Goal: Check status: Check status

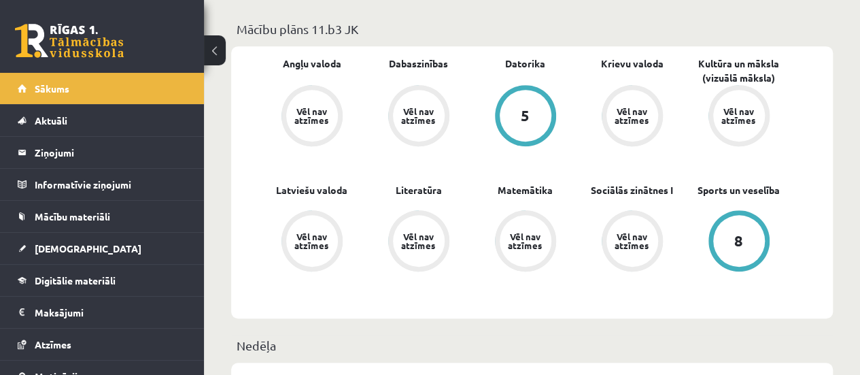
scroll to position [403, 0]
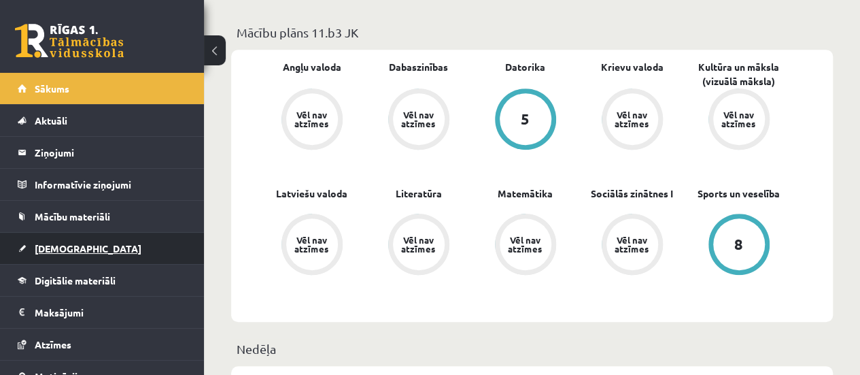
click at [67, 244] on span "[DEMOGRAPHIC_DATA]" at bounding box center [88, 248] width 107 height 12
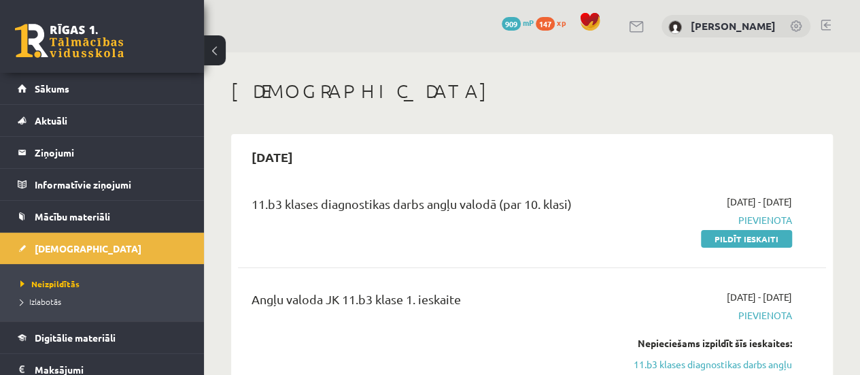
scroll to position [155, 0]
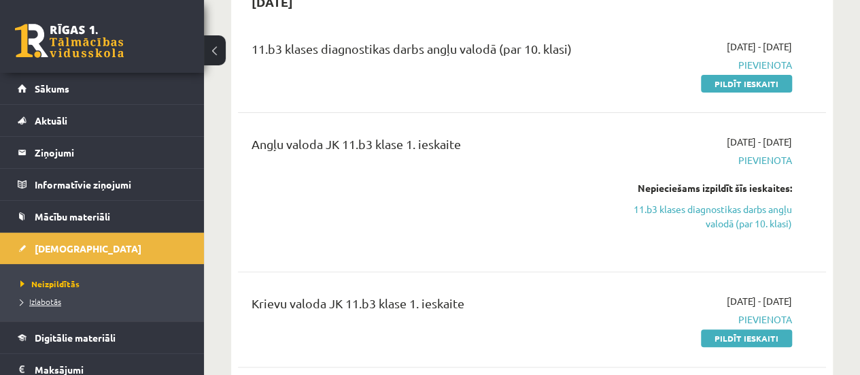
click at [54, 303] on span "Izlabotās" at bounding box center [40, 301] width 41 height 11
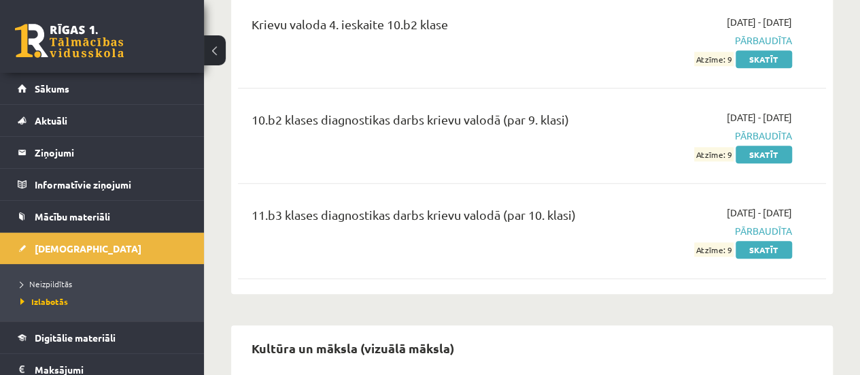
scroll to position [3188, 0]
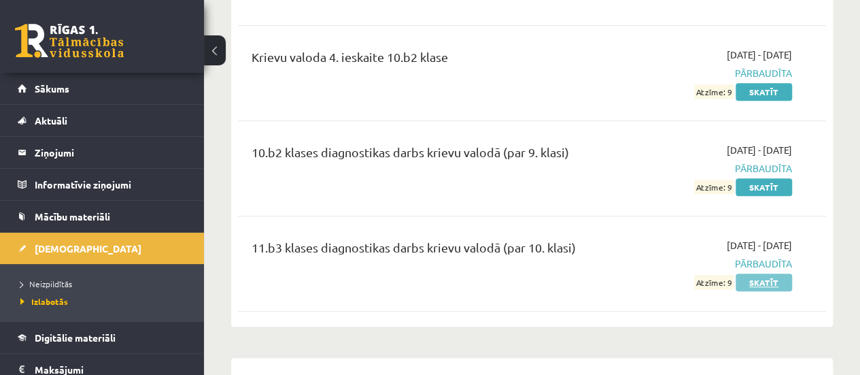
click at [774, 273] on link "Skatīt" at bounding box center [764, 282] width 56 height 18
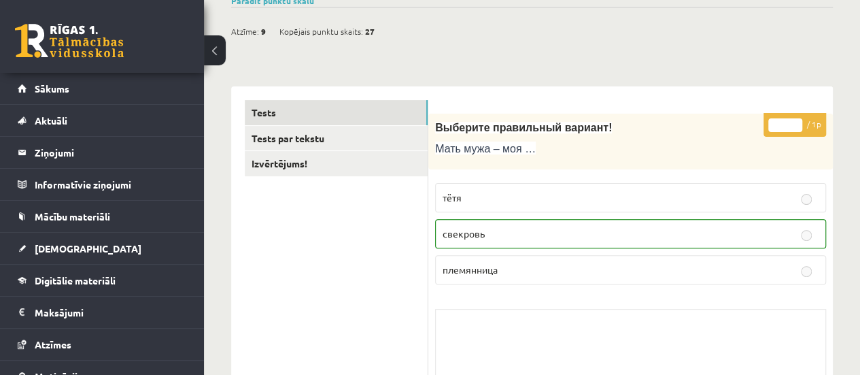
scroll to position [73, 0]
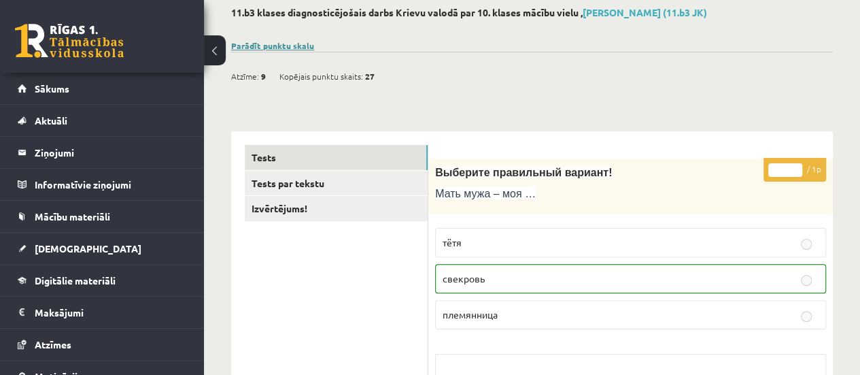
click at [296, 44] on link "Parādīt punktu skalu" at bounding box center [272, 45] width 83 height 11
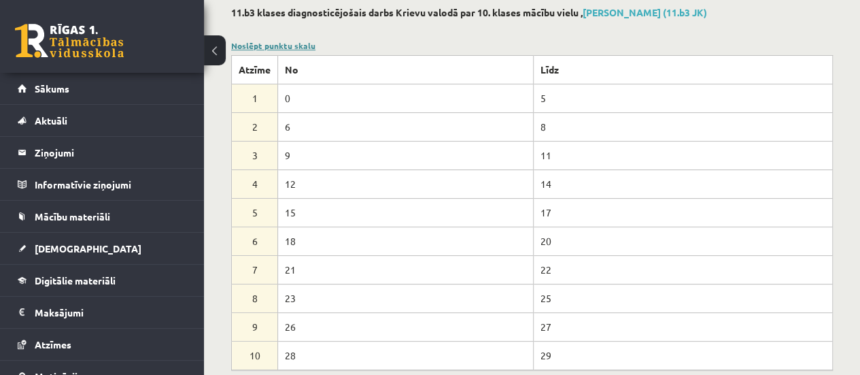
click at [282, 44] on link "Noslēpt punktu skalu" at bounding box center [273, 45] width 84 height 11
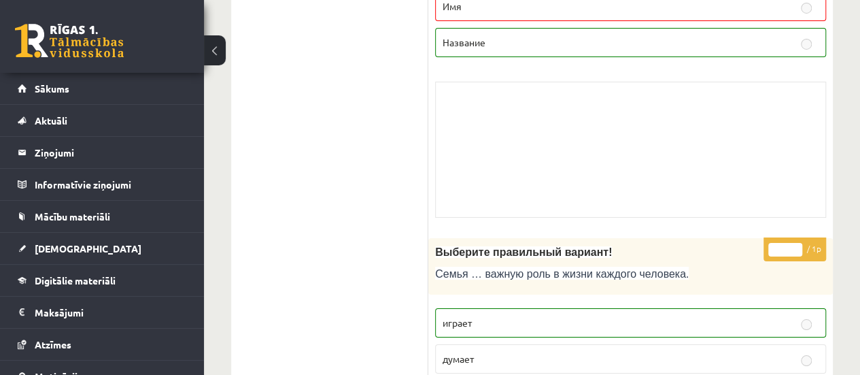
scroll to position [0, 0]
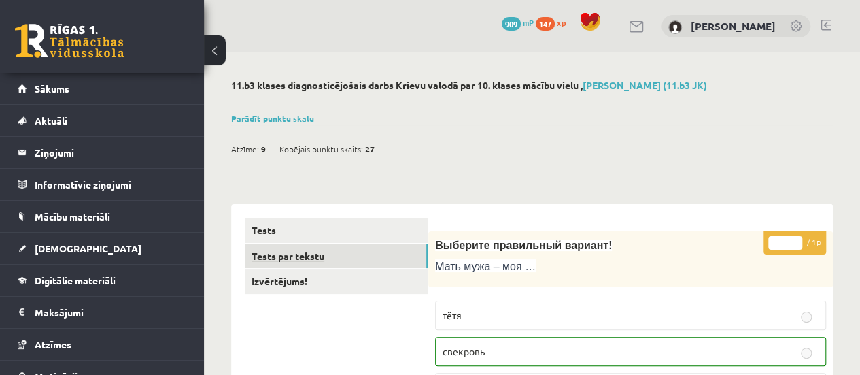
click at [372, 250] on link "Tests par tekstu" at bounding box center [336, 255] width 183 height 25
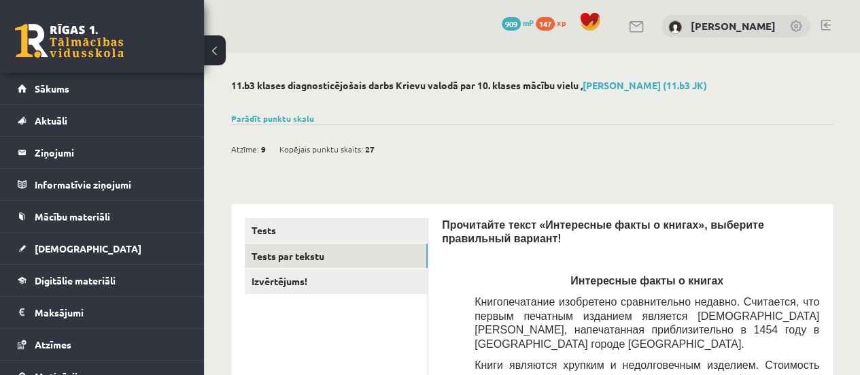
click at [286, 112] on div "Parādīt punktu skalu Atzīme No Līdz 1 0 5 2 6 8 3 9 11 4 12 14 5 15 17 6 18 20 …" at bounding box center [532, 118] width 602 height 12
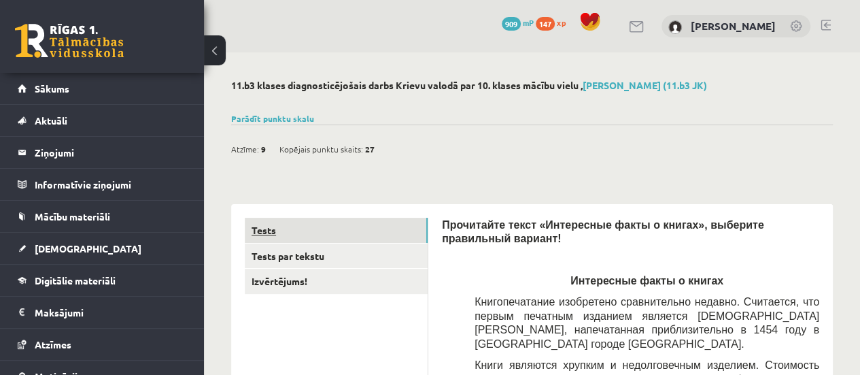
click at [355, 229] on link "Tests" at bounding box center [336, 230] width 183 height 25
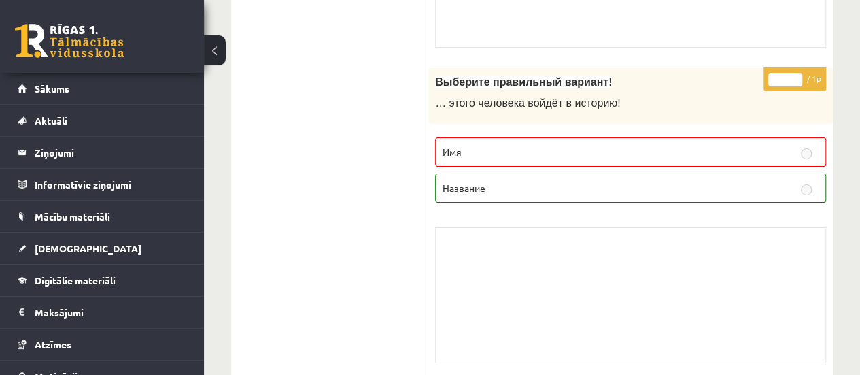
scroll to position [2314, 0]
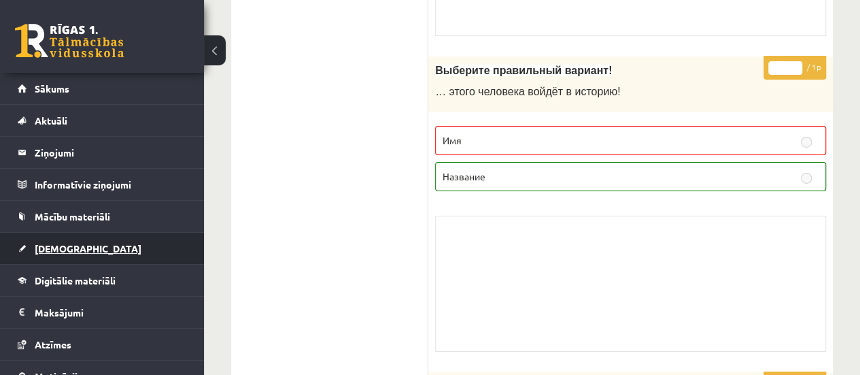
click at [120, 245] on link "[DEMOGRAPHIC_DATA]" at bounding box center [102, 248] width 169 height 31
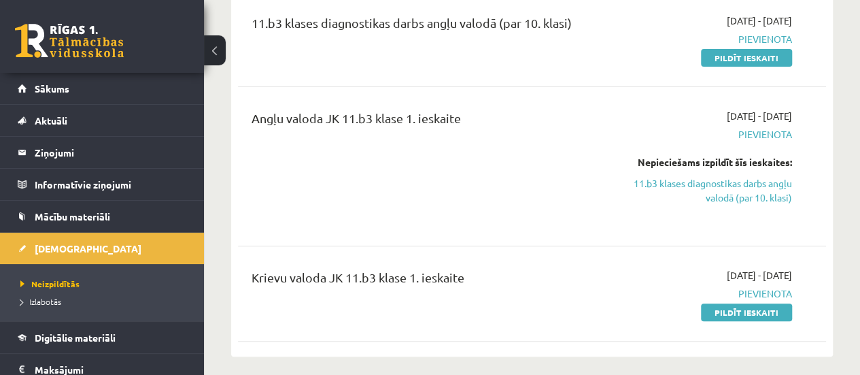
scroll to position [194, 0]
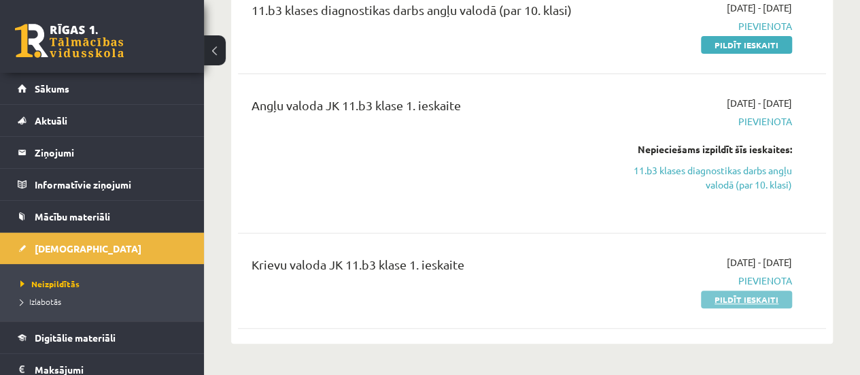
click at [741, 295] on link "Pildīt ieskaiti" at bounding box center [746, 299] width 91 height 18
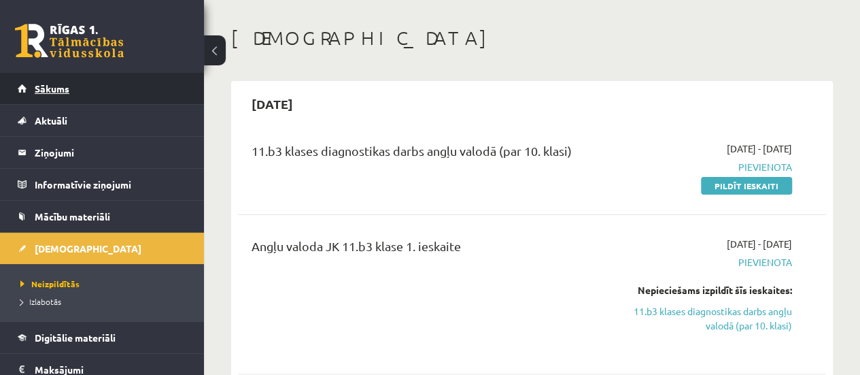
click at [91, 84] on link "Sākums" at bounding box center [102, 88] width 169 height 31
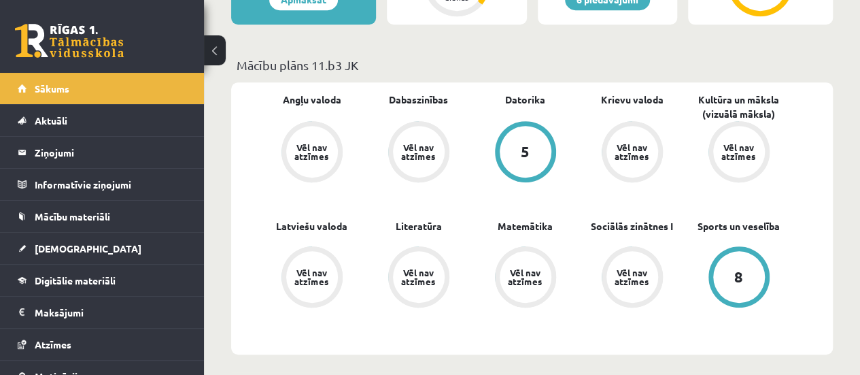
scroll to position [406, 0]
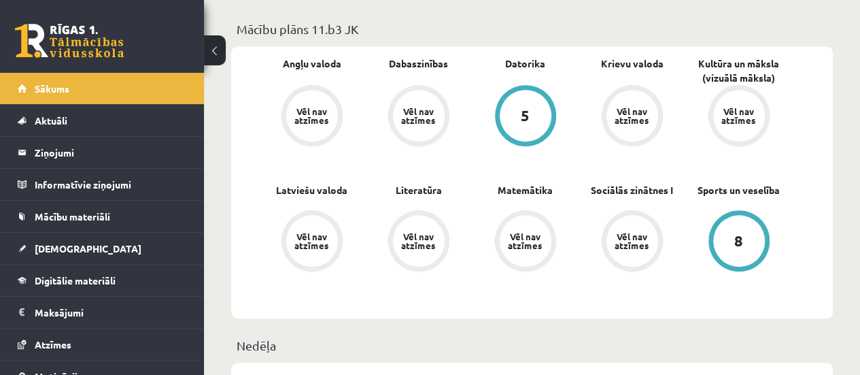
click at [616, 101] on div "Vēl nav atzīmes" at bounding box center [633, 116] width 52 height 52
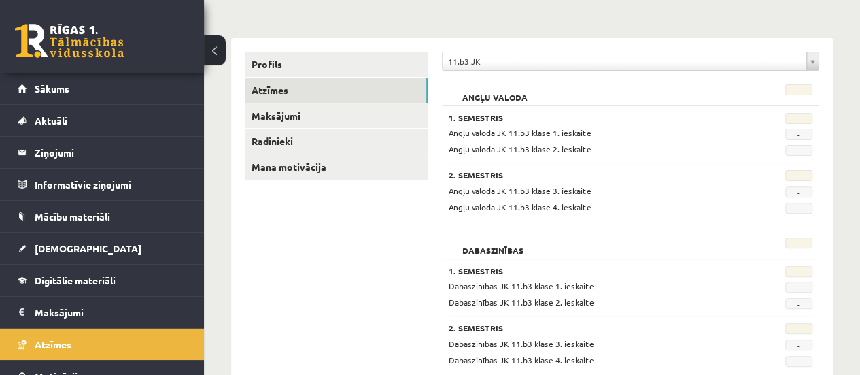
scroll to position [141, 0]
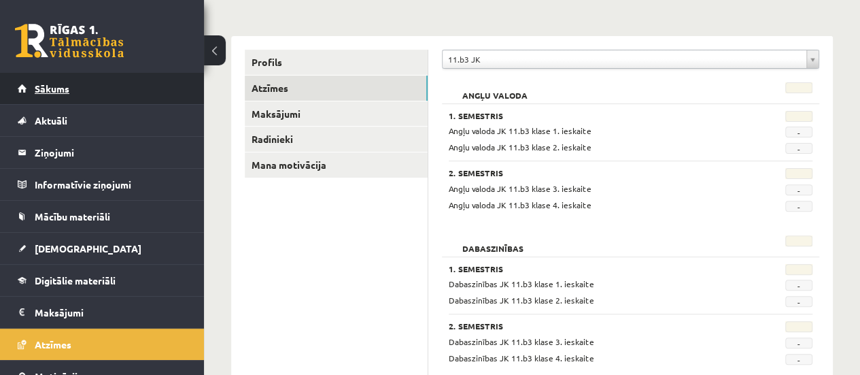
click at [106, 83] on link "Sākums" at bounding box center [102, 88] width 169 height 31
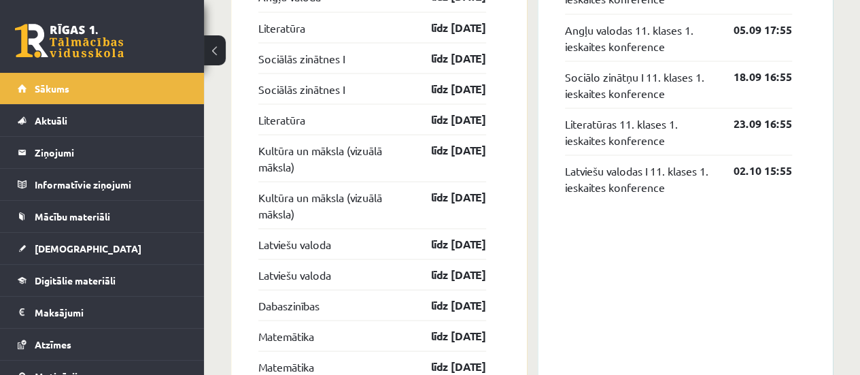
scroll to position [1276, 0]
